Goal: Navigation & Orientation: Go to known website

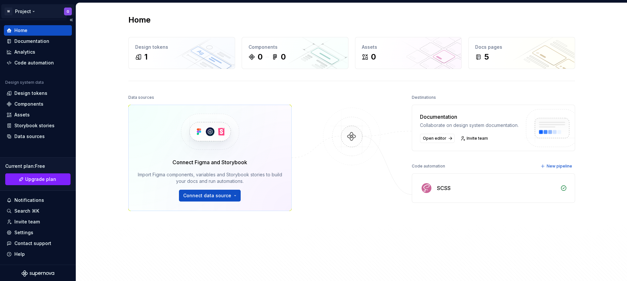
click at [28, 10] on html "W Project G Home Documentation Analytics Code automation Design system data Des…" at bounding box center [313, 140] width 627 height 281
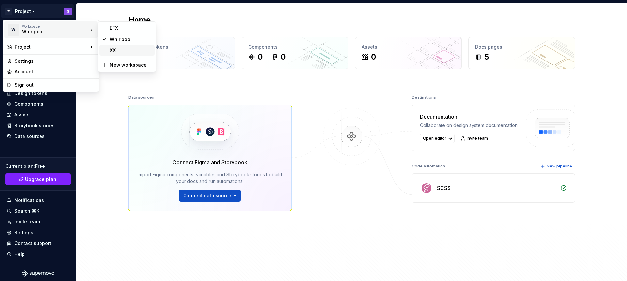
click at [120, 50] on div "XX" at bounding box center [131, 50] width 42 height 7
